Goal: Information Seeking & Learning: Check status

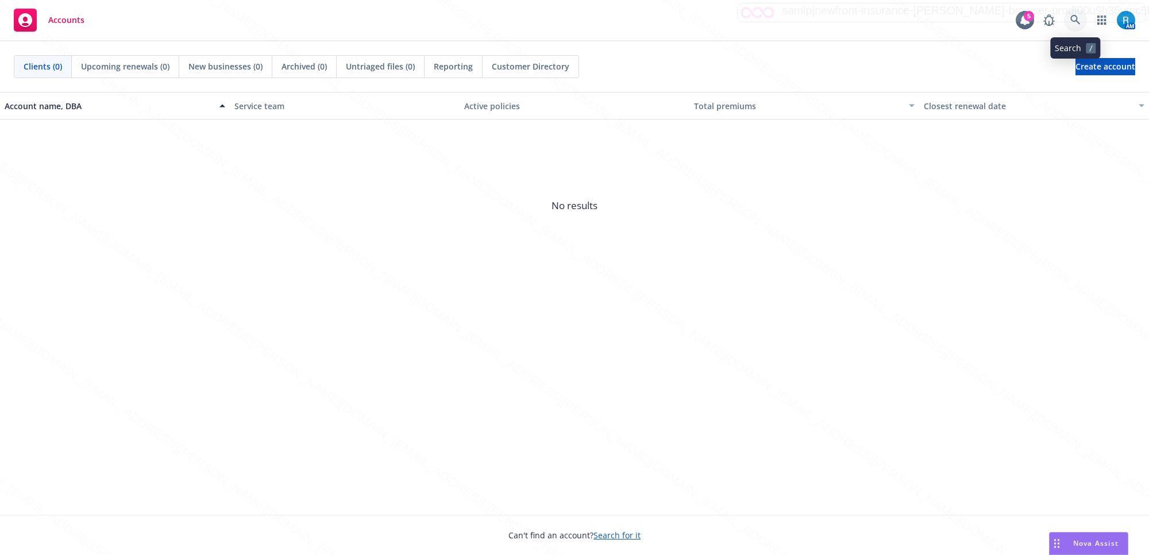
click at [1070, 18] on icon at bounding box center [1075, 20] width 10 height 10
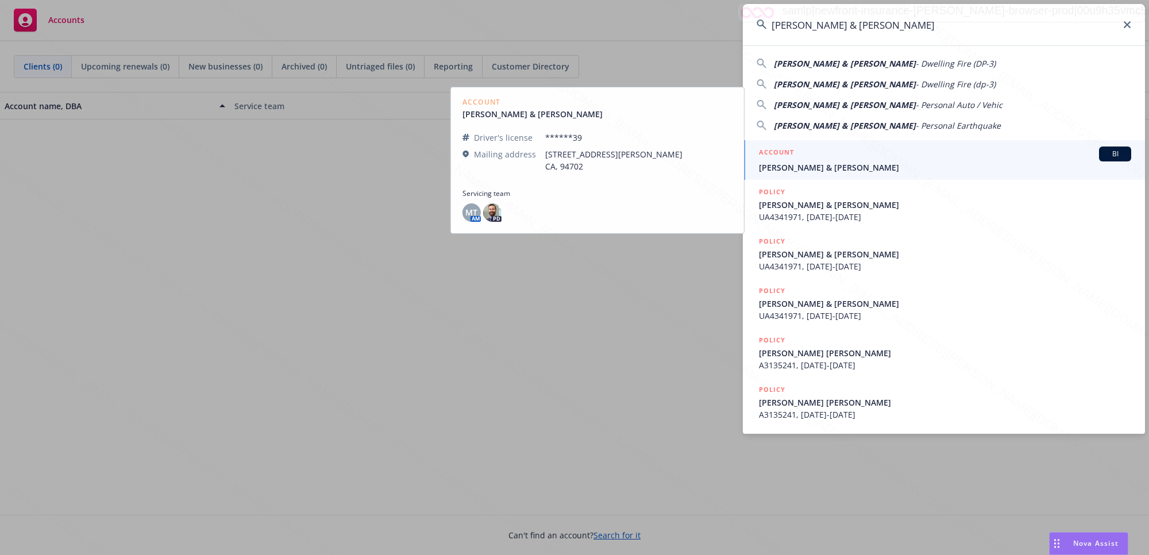
type input "Cliffton & Elizabeth Moser"
click at [846, 165] on span "Cliffton & Elizabeth Moser" at bounding box center [945, 167] width 372 height 12
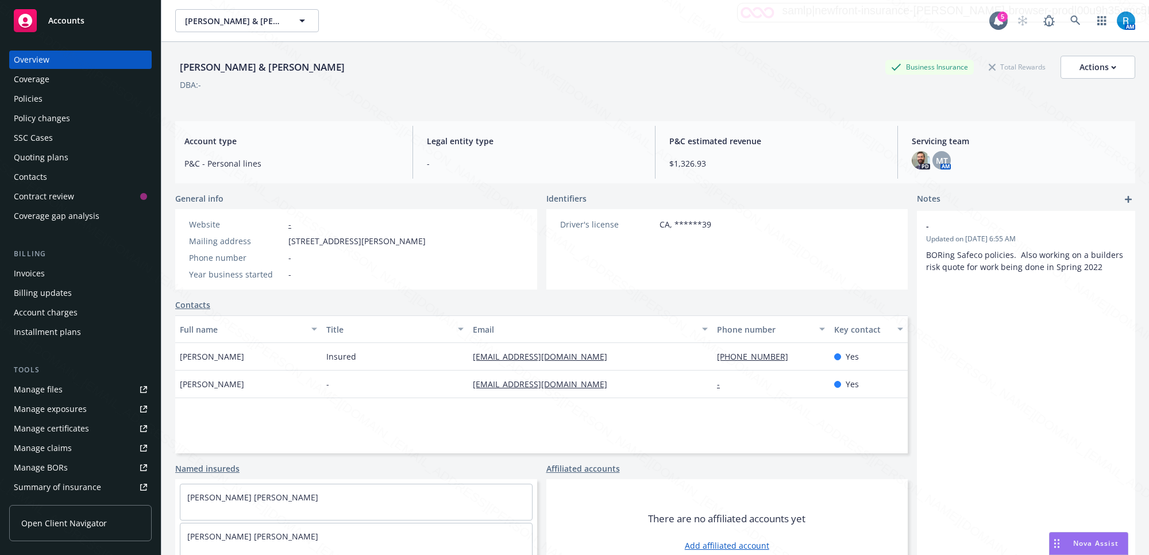
click at [35, 140] on div "SSC Cases" at bounding box center [33, 138] width 39 height 18
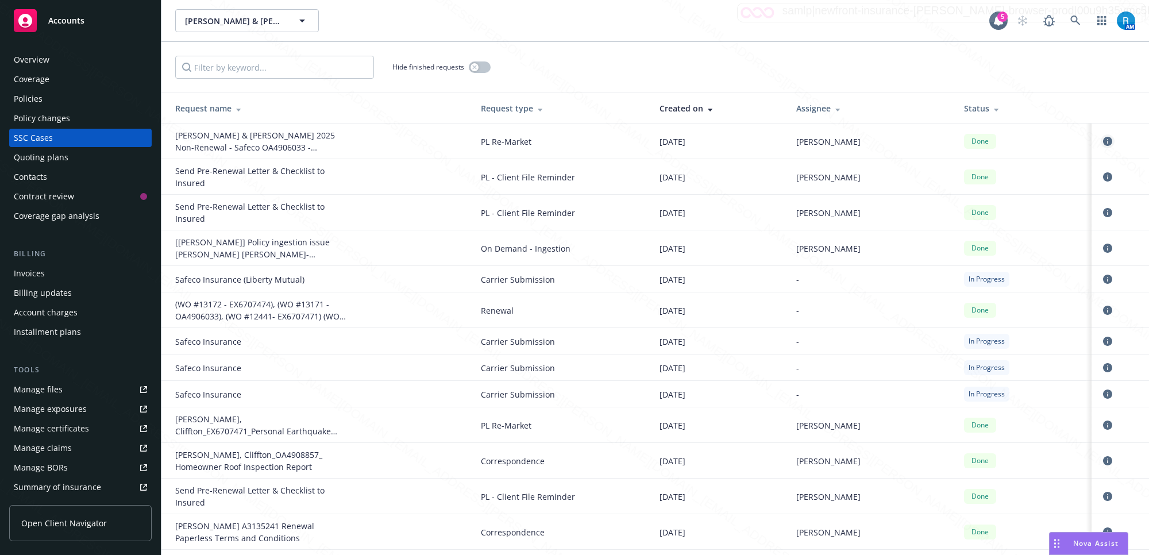
click at [1101, 145] on link "circleInformation" at bounding box center [1108, 141] width 14 height 14
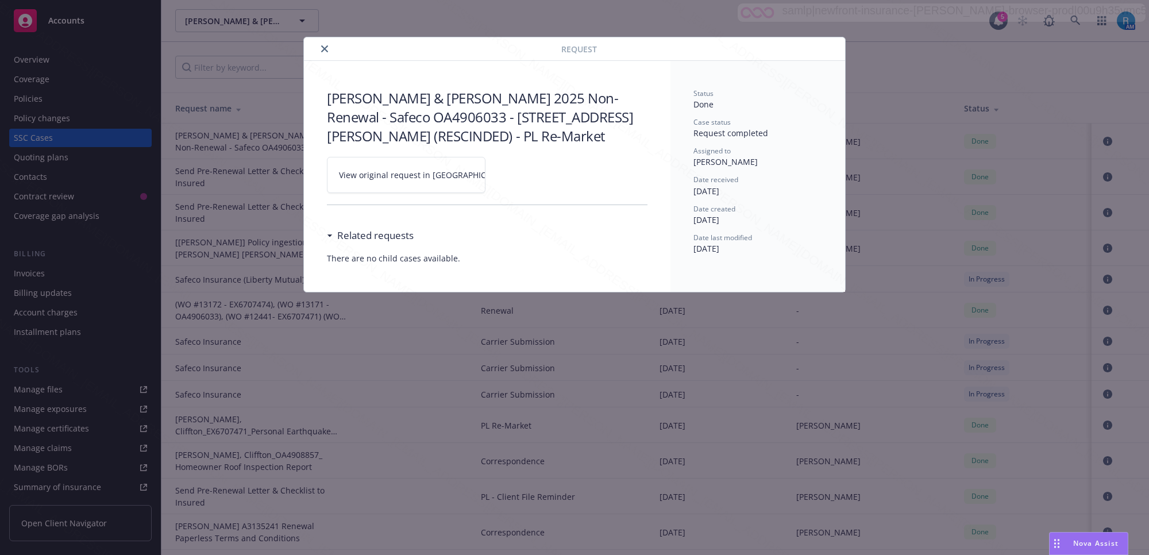
click at [473, 179] on link "View original request in SSC" at bounding box center [406, 175] width 159 height 36
